Goal: Information Seeking & Learning: Learn about a topic

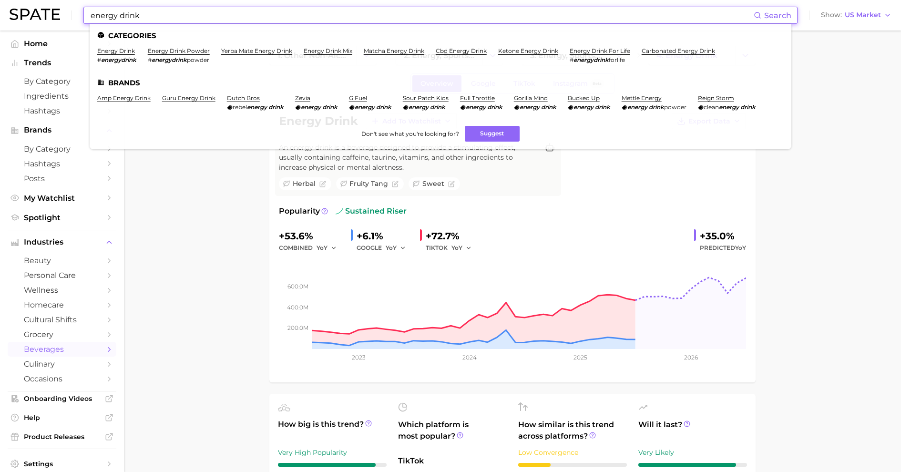
drag, startPoint x: 159, startPoint y: 12, endPoint x: -19, endPoint y: -4, distance: 178.2
click at [0, 0] on html "energy drink Search Categories energy drink # energydrink energy drink powder #…" at bounding box center [450, 236] width 901 height 472
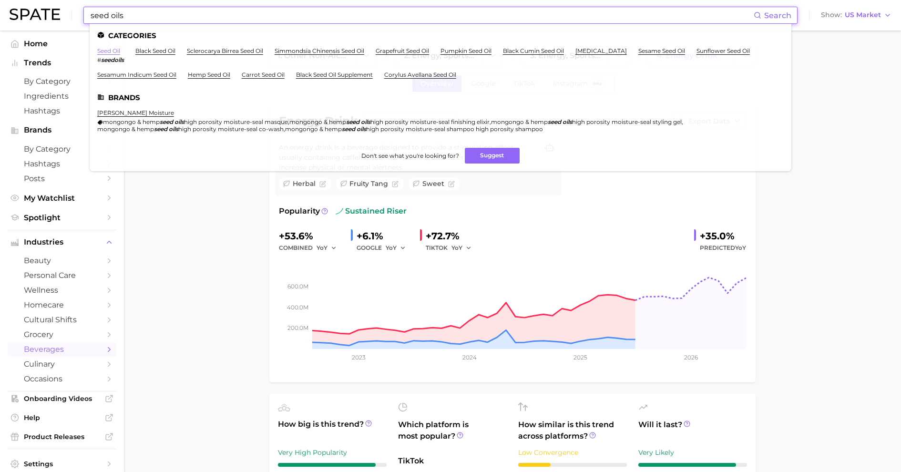
type input "seed oils"
click at [111, 50] on link "seed oil" at bounding box center [108, 50] width 23 height 7
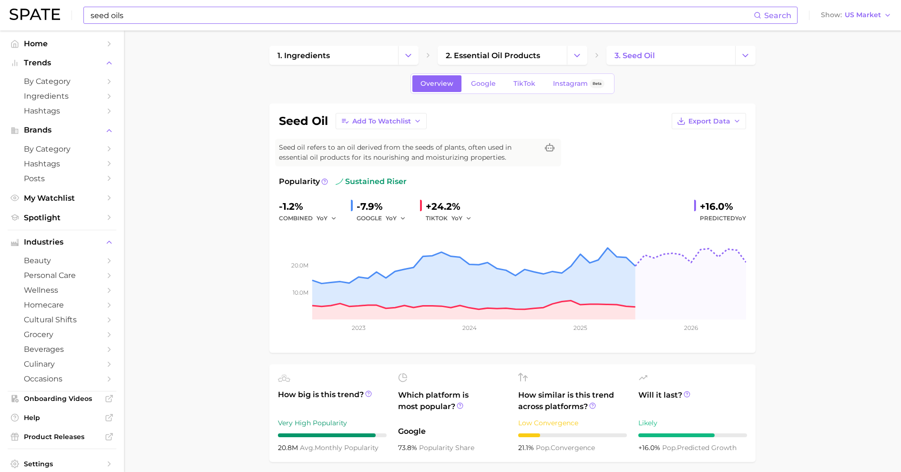
click at [166, 7] on input "seed oils" at bounding box center [422, 15] width 664 height 16
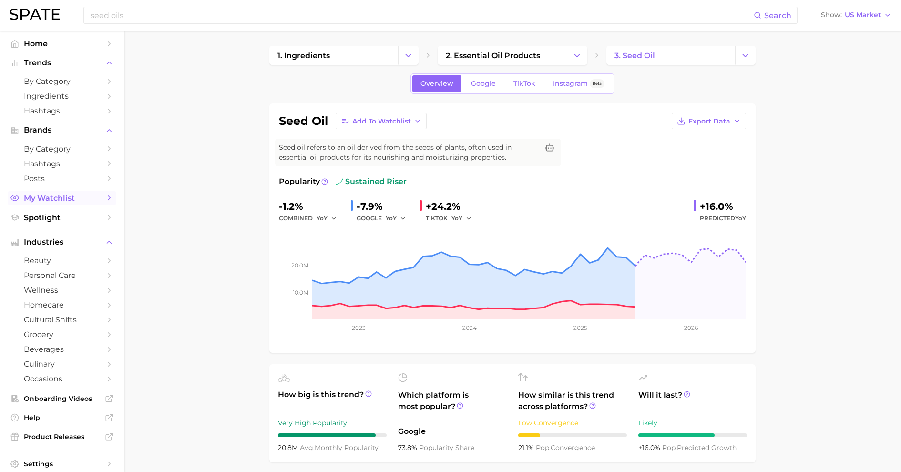
click at [79, 197] on span "My Watchlist" at bounding box center [62, 198] width 76 height 9
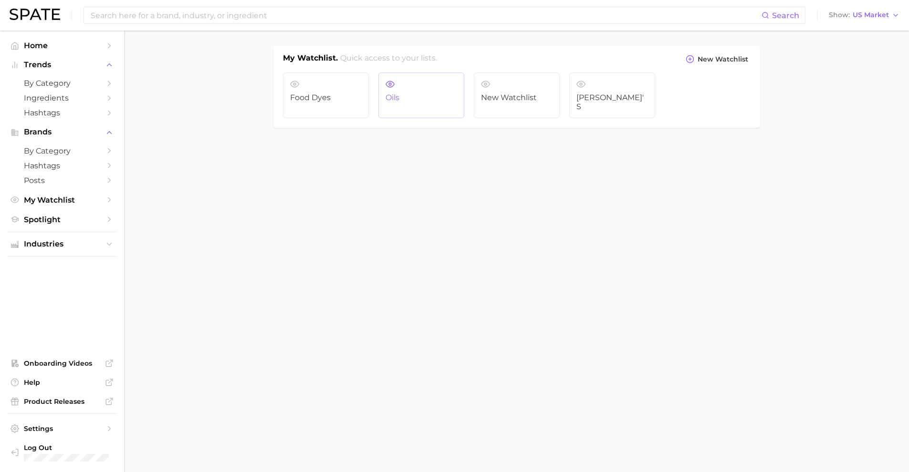
click at [433, 93] on link "Oils" at bounding box center [421, 95] width 86 height 46
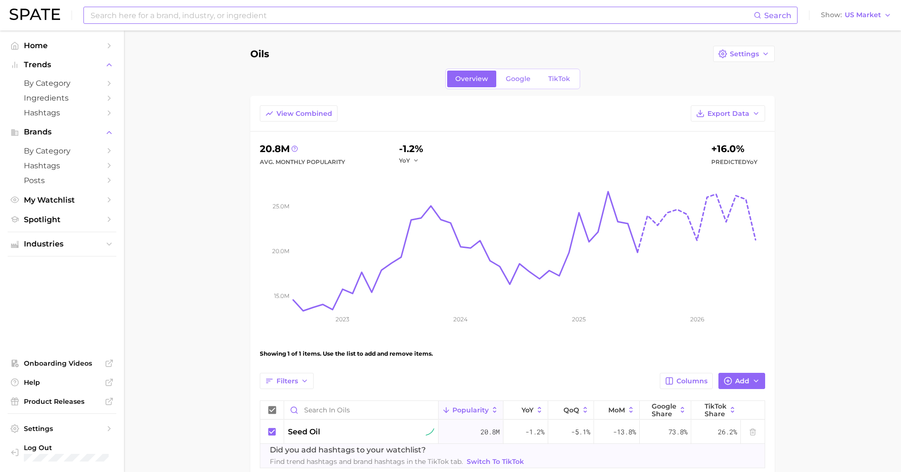
click at [236, 13] on input at bounding box center [422, 15] width 664 height 16
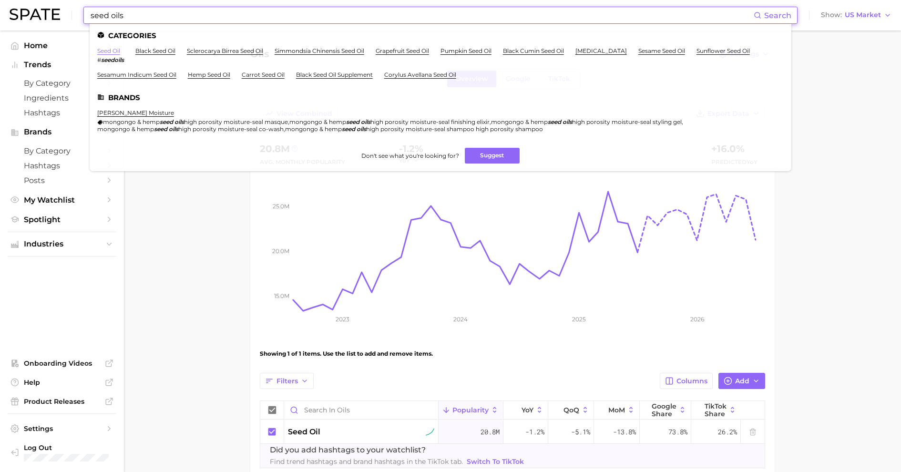
type input "seed oils"
click at [109, 52] on link "seed oil" at bounding box center [108, 50] width 23 height 7
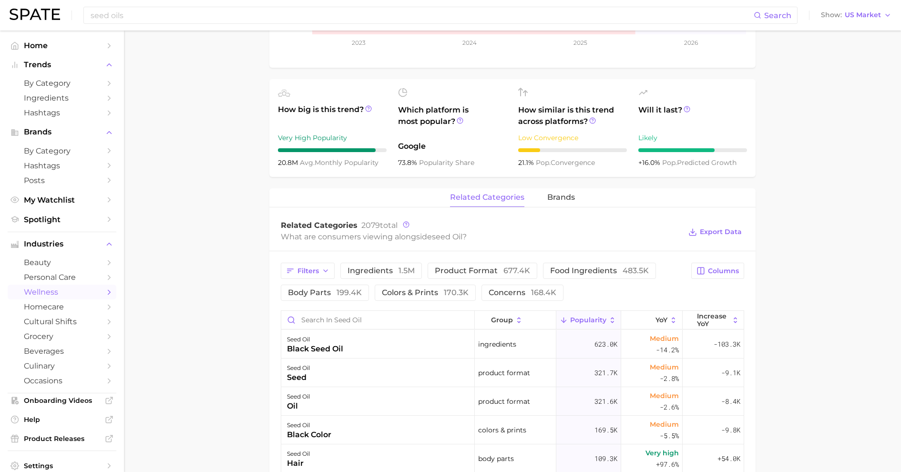
scroll to position [287, 0]
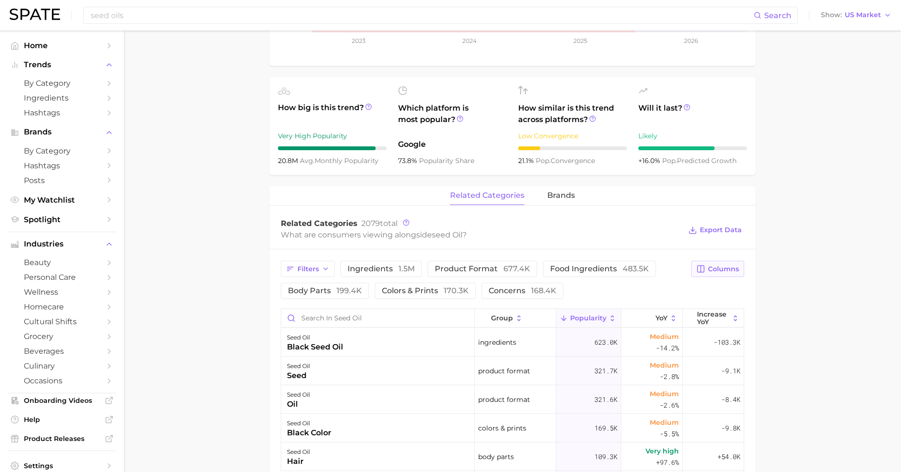
click at [721, 270] on span "Columns" at bounding box center [723, 269] width 31 height 8
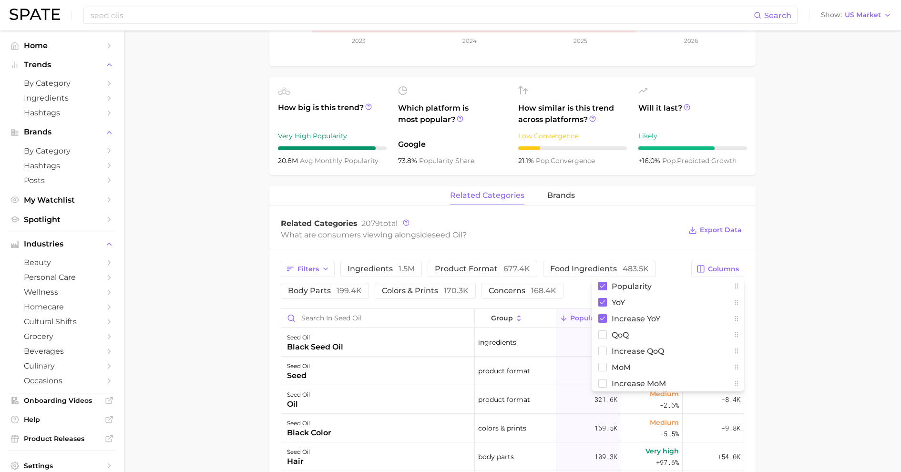
click at [779, 325] on main "1. ingredients 2. essential oil products 3. seed oil Overview Google TikTok Ins…" at bounding box center [512, 291] width 777 height 1096
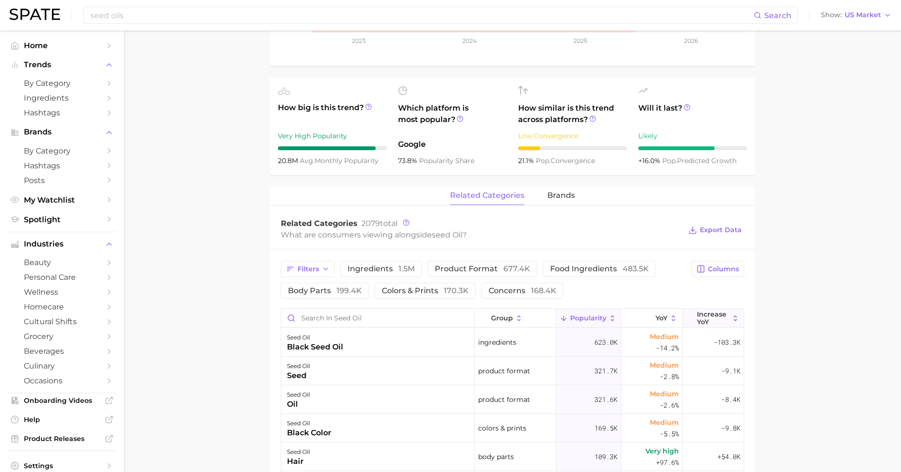
click at [704, 314] on span "Increase YoY" at bounding box center [713, 317] width 32 height 15
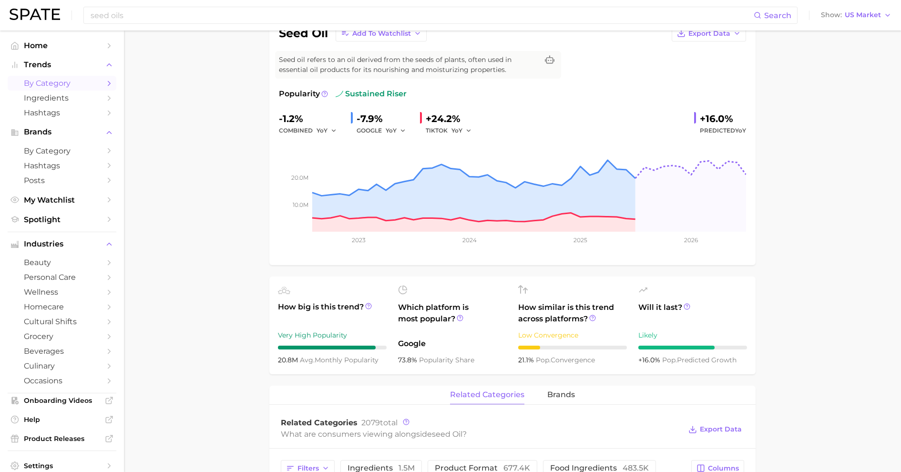
scroll to position [0, 0]
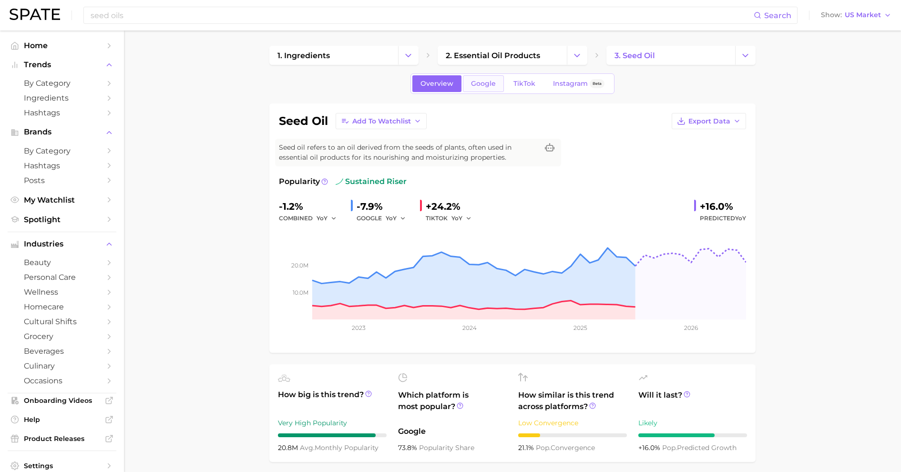
click at [488, 85] on span "Google" at bounding box center [483, 84] width 25 height 8
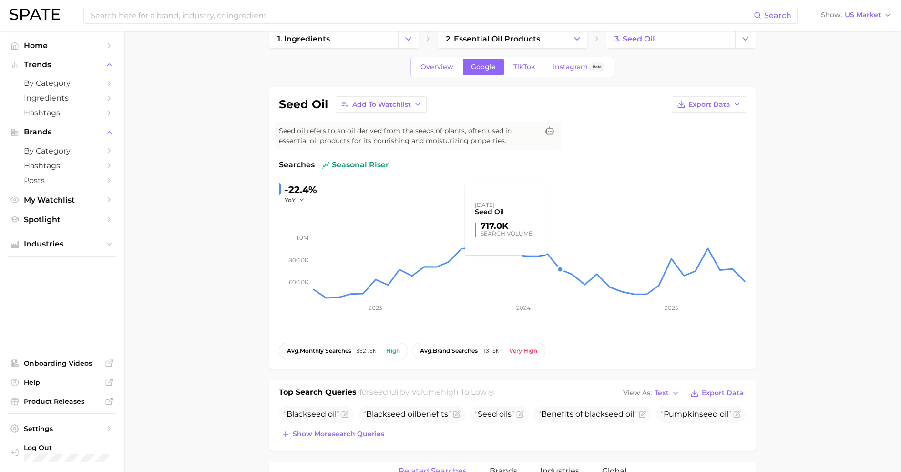
scroll to position [69, 0]
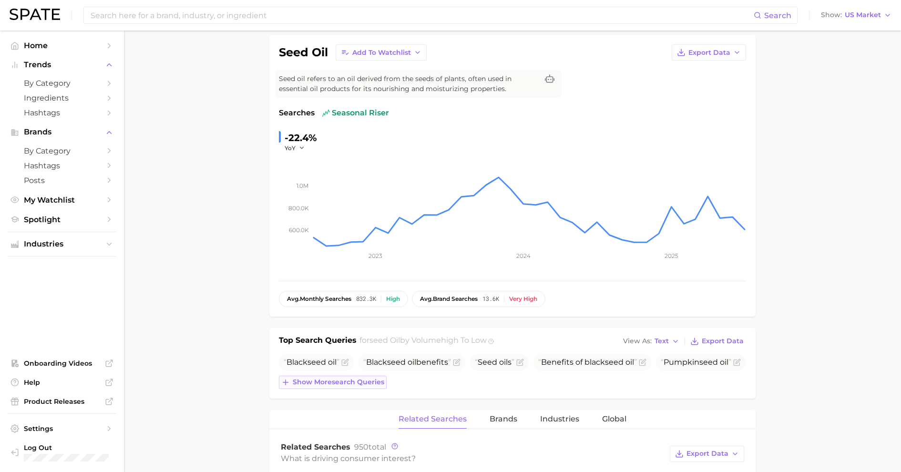
click at [330, 384] on span "Show more search queries" at bounding box center [339, 382] width 92 height 8
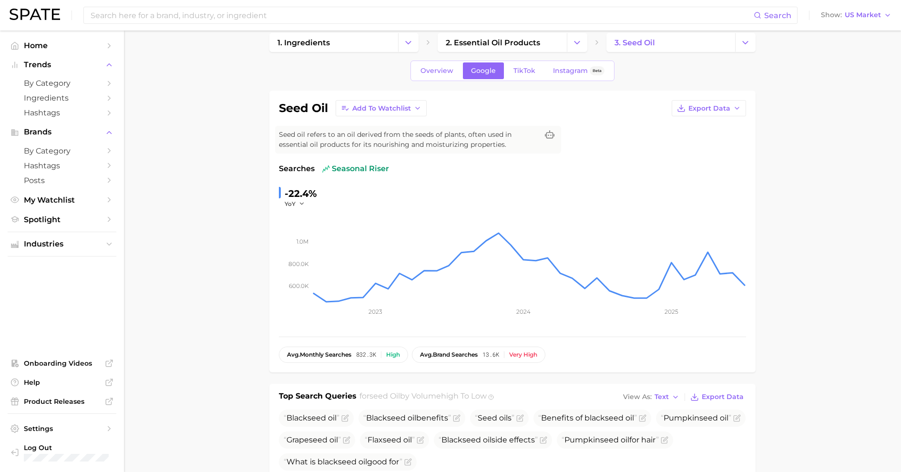
scroll to position [0, 0]
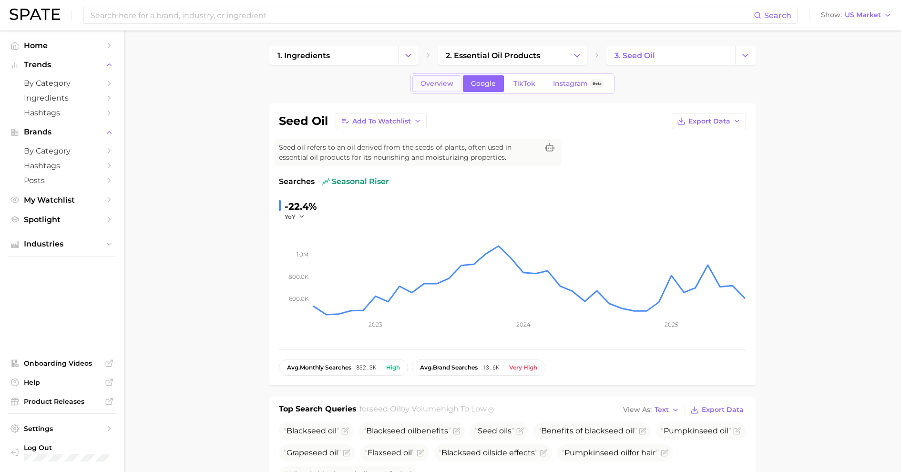
click at [451, 85] on span "Overview" at bounding box center [437, 84] width 33 height 8
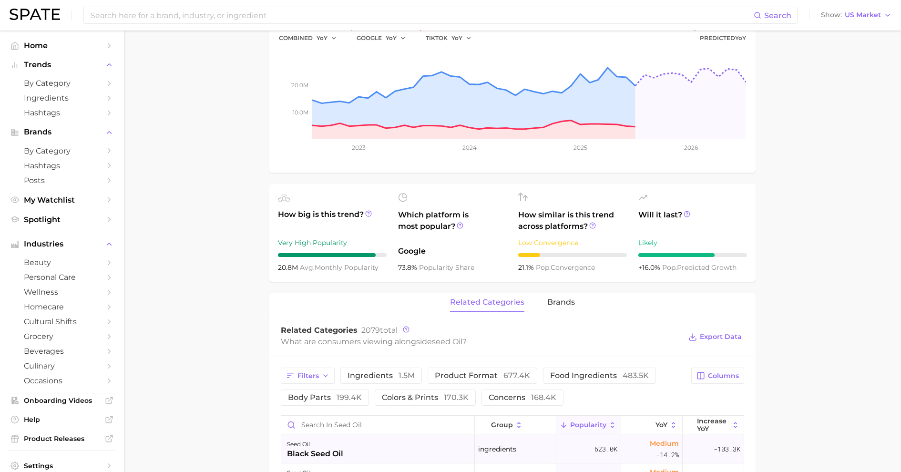
scroll to position [293, 0]
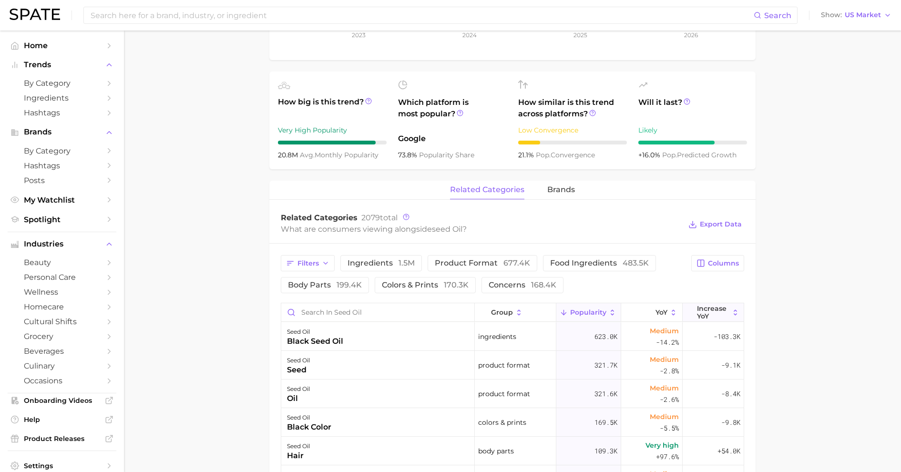
click at [705, 311] on span "Increase YoY" at bounding box center [713, 312] width 32 height 15
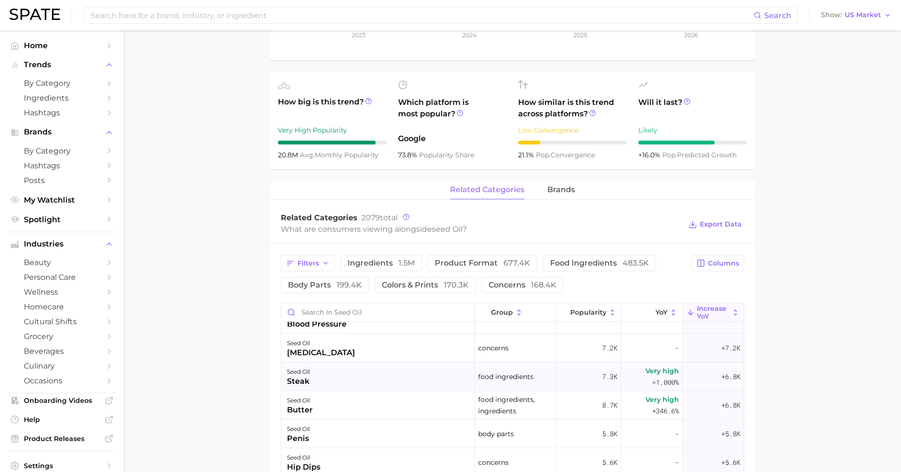
scroll to position [406, 0]
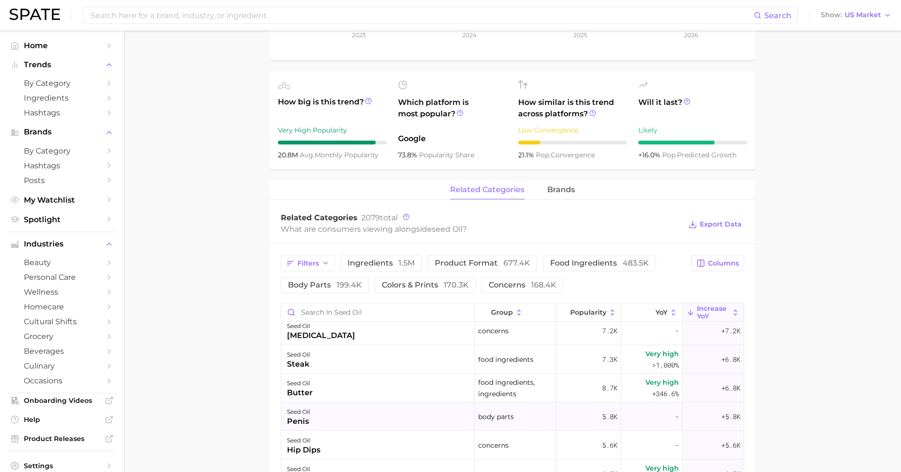
click at [409, 408] on div "seed oil penis" at bounding box center [378, 417] width 194 height 29
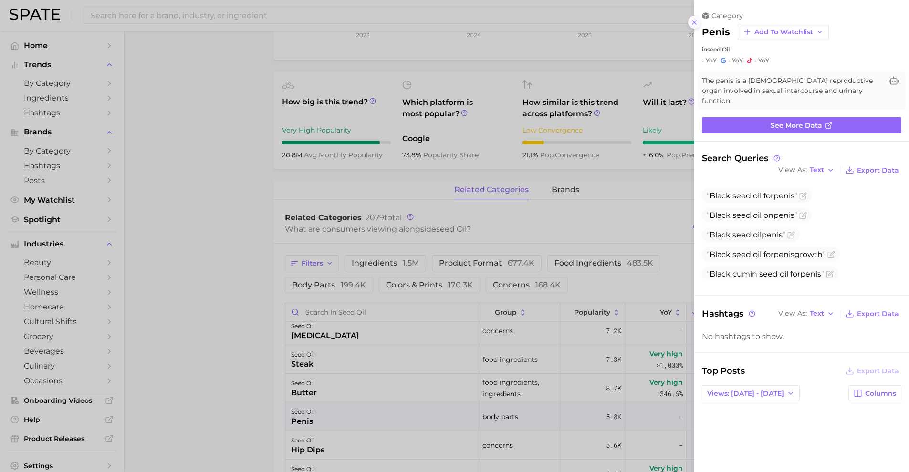
click at [693, 20] on icon at bounding box center [694, 23] width 8 height 8
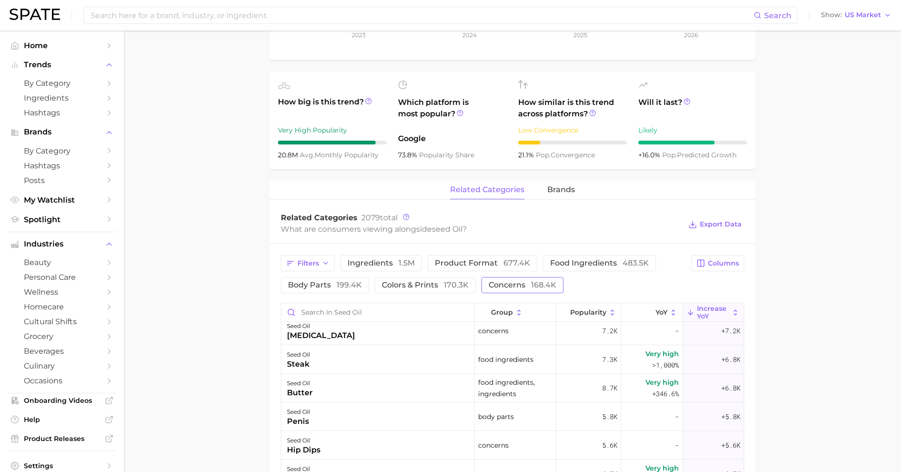
click at [507, 285] on span "concerns 168.4k" at bounding box center [523, 285] width 68 height 8
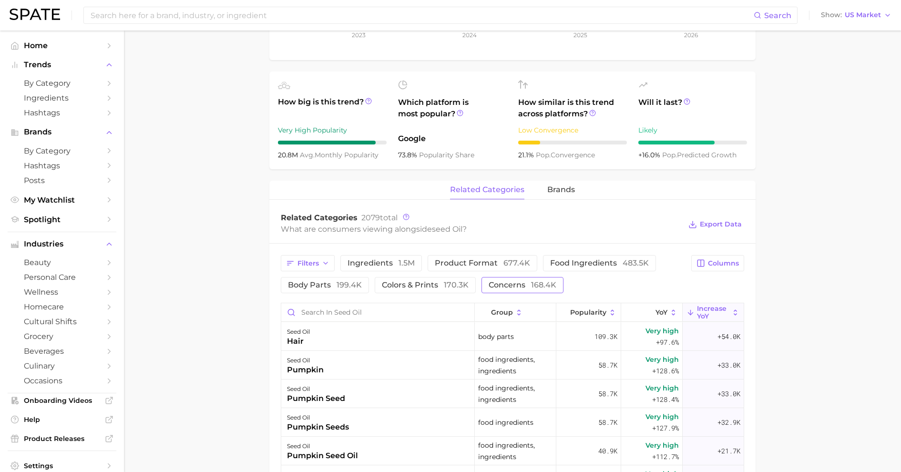
click at [489, 289] on span "concerns 168.4k" at bounding box center [523, 285] width 68 height 8
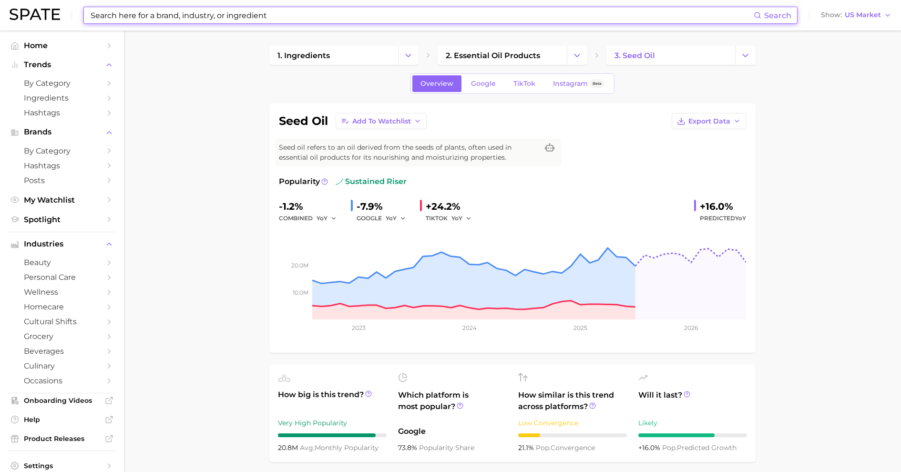
click at [196, 18] on input at bounding box center [422, 15] width 664 height 16
type input "p"
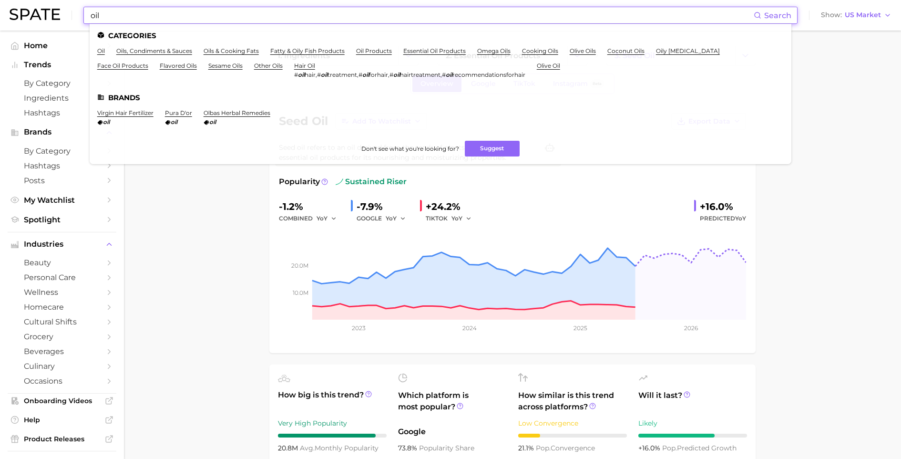
type input "oil"
